Goal: Transaction & Acquisition: Register for event/course

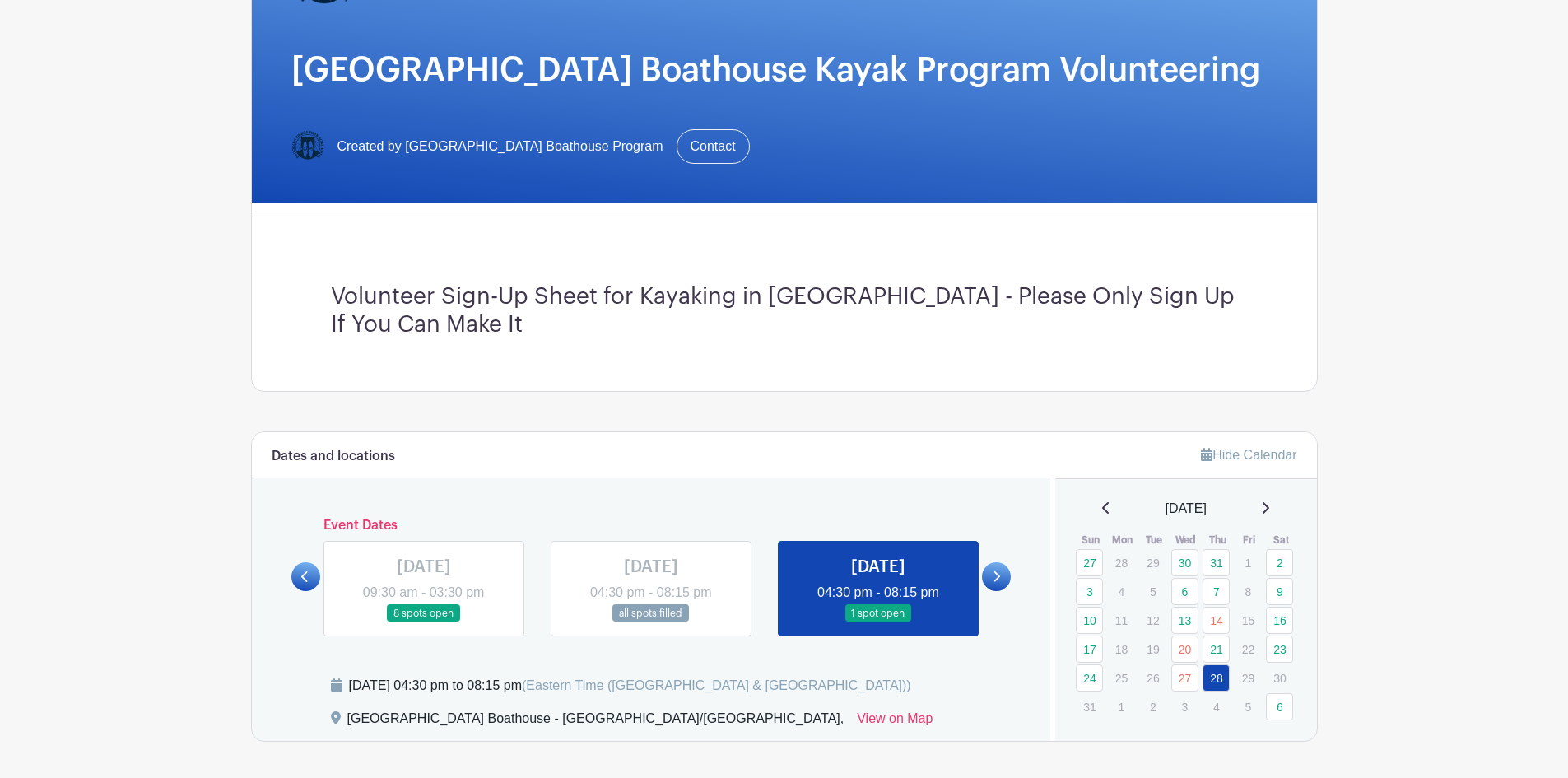
scroll to position [412, 0]
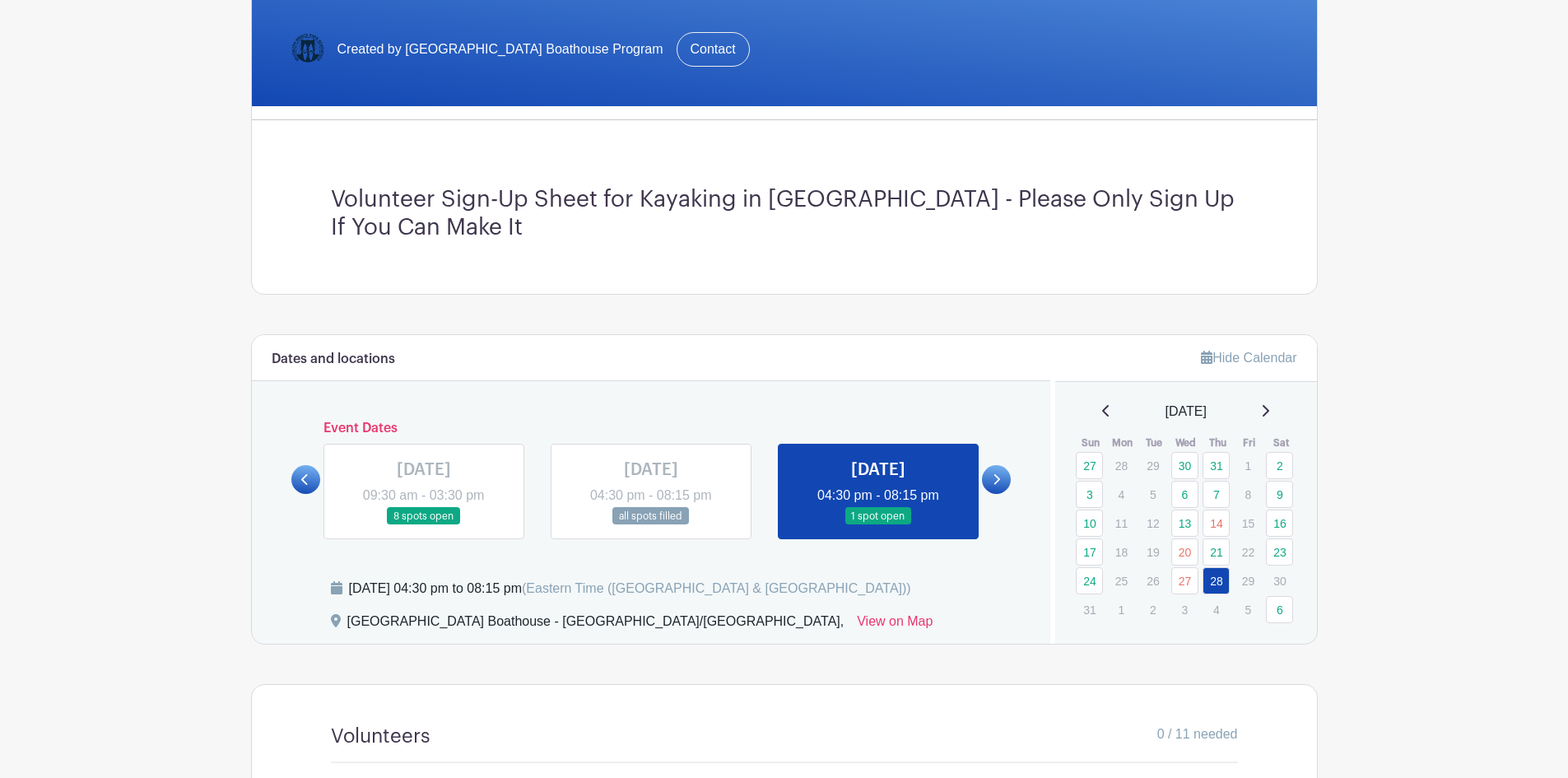
click at [1270, 409] on icon at bounding box center [1265, 410] width 8 height 13
click at [1273, 465] on link "6" at bounding box center [1280, 466] width 27 height 27
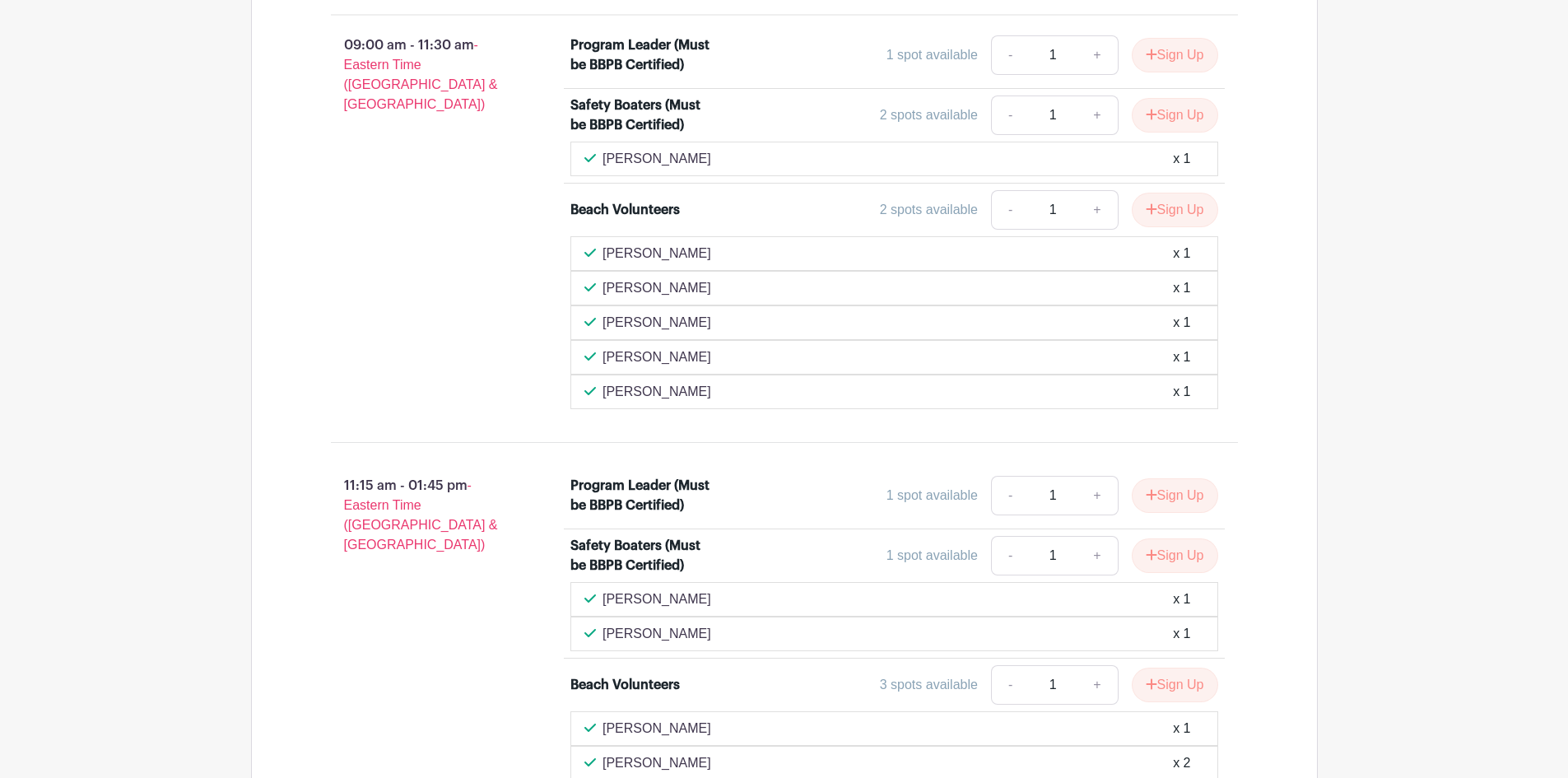
scroll to position [742, 0]
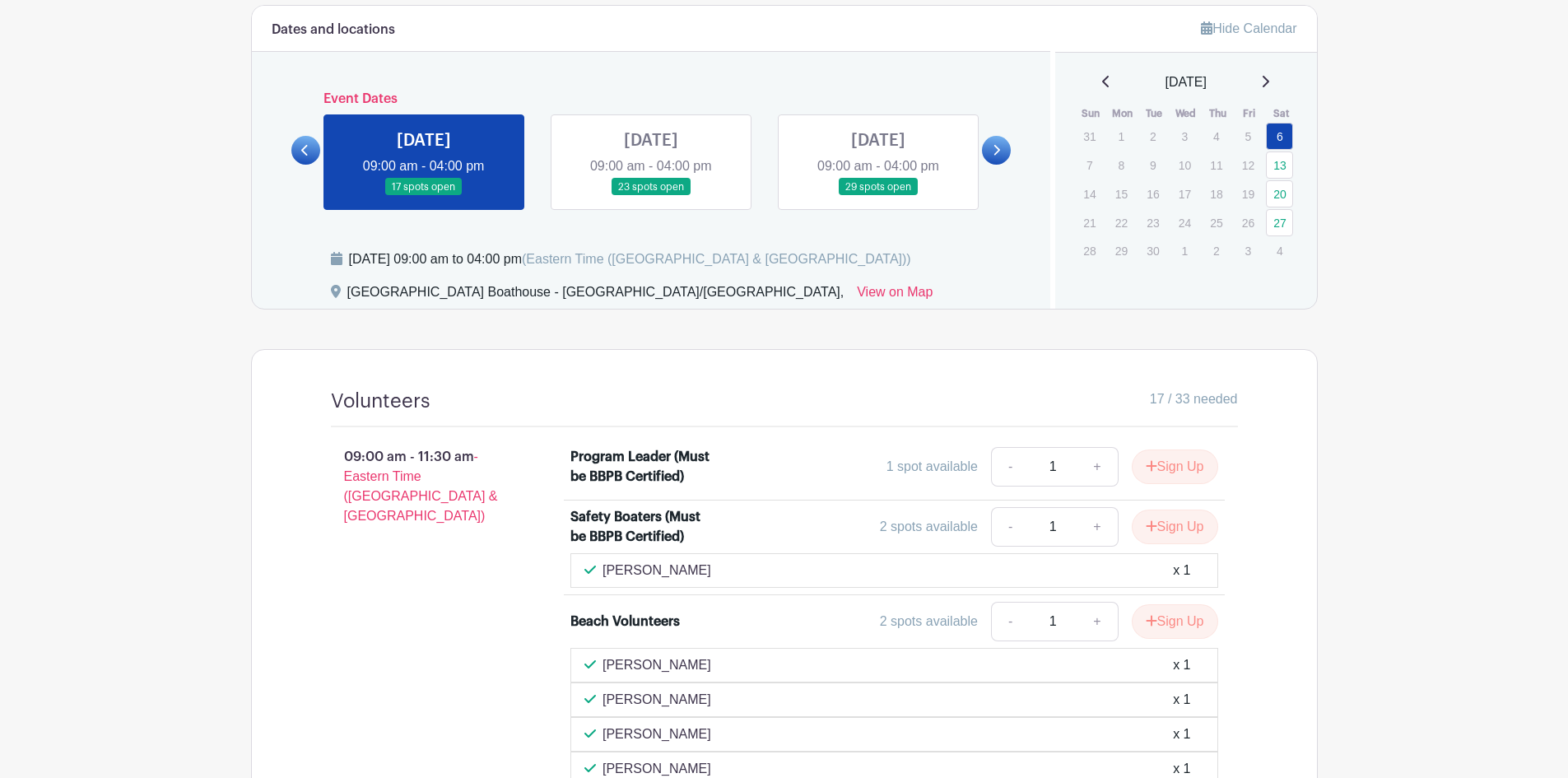
click at [879, 196] on link at bounding box center [879, 196] width 0 height 0
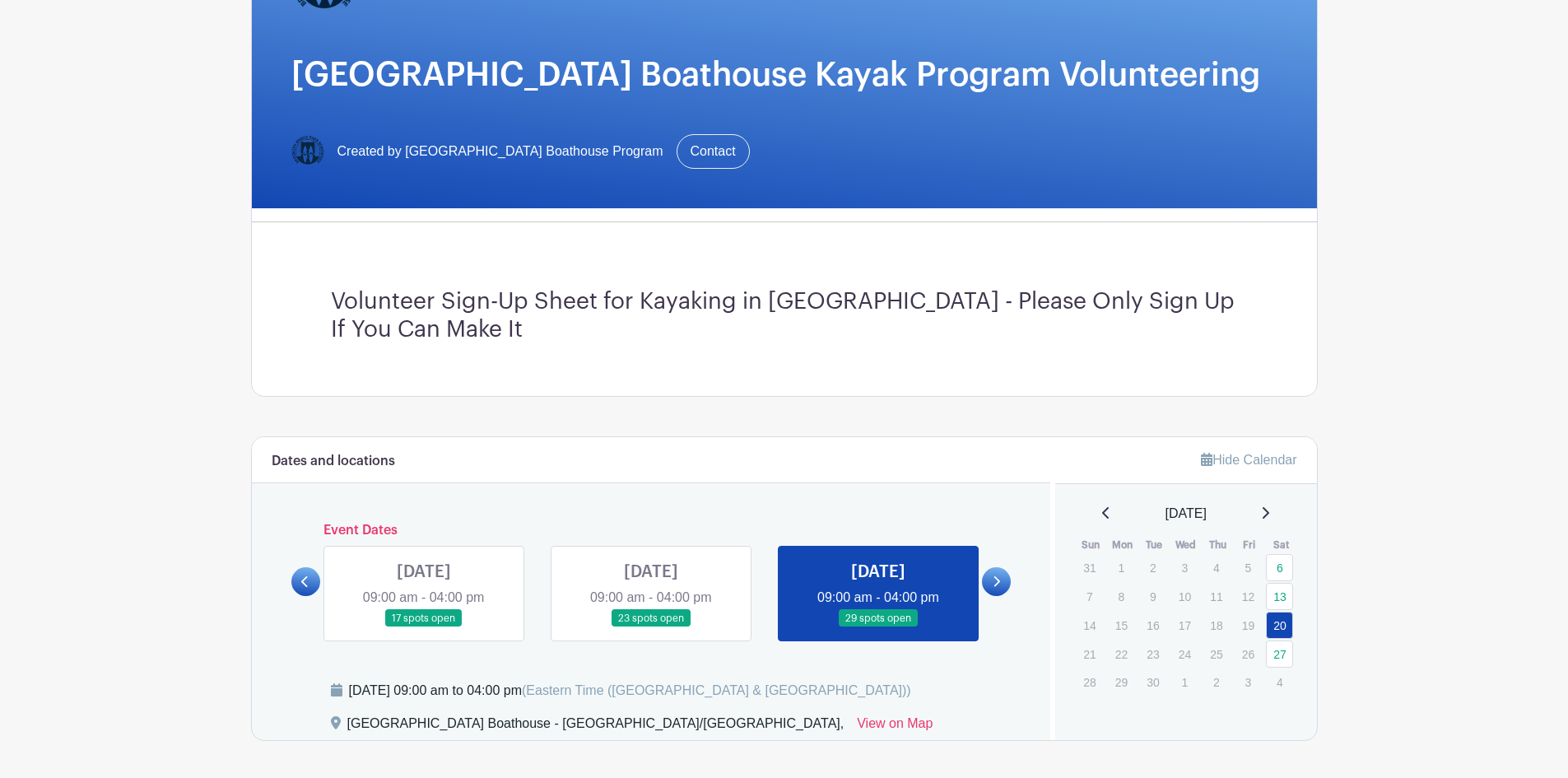
scroll to position [300, 0]
